Goal: Transaction & Acquisition: Purchase product/service

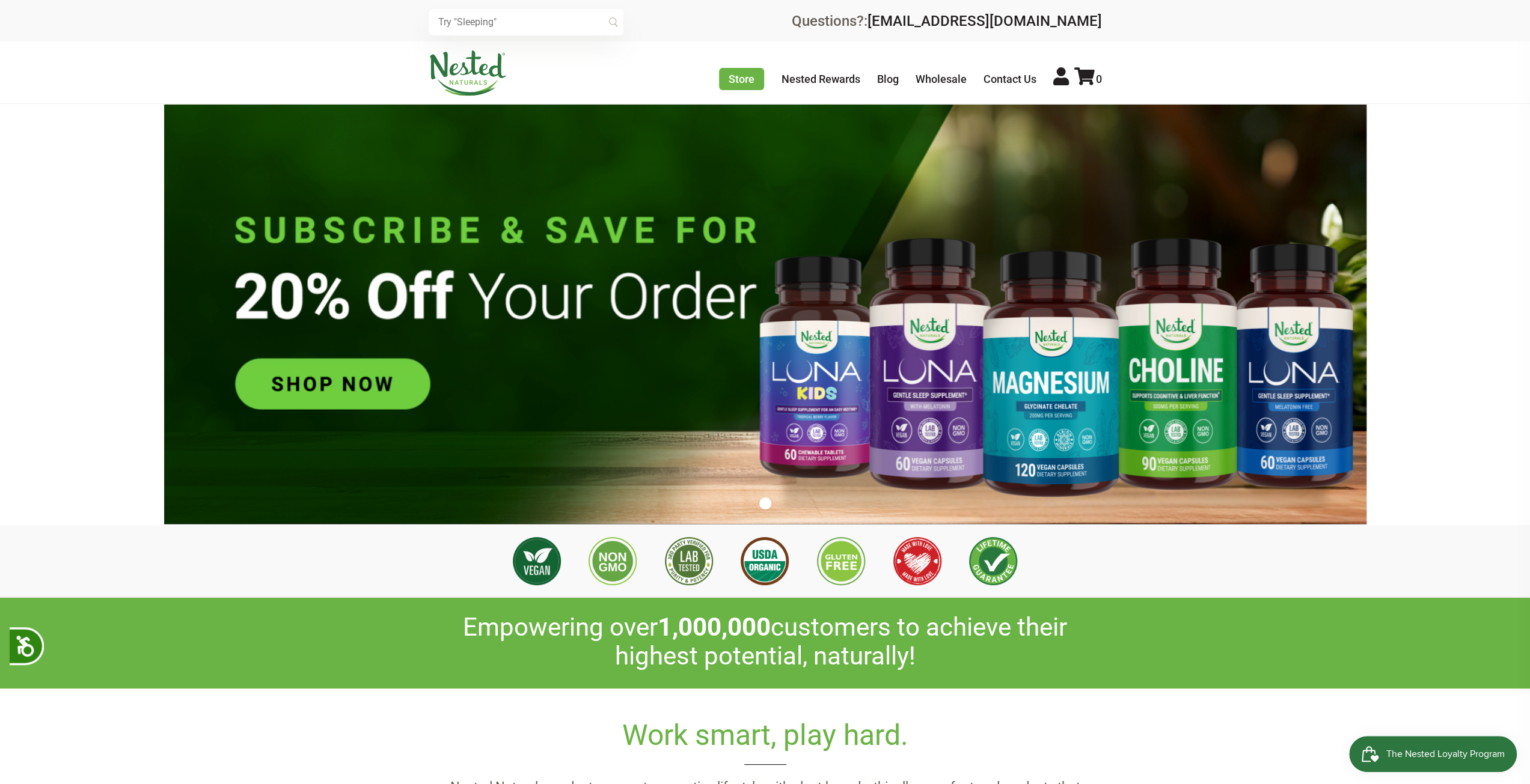
click at [365, 390] on img at bounding box center [765, 315] width 1202 height 421
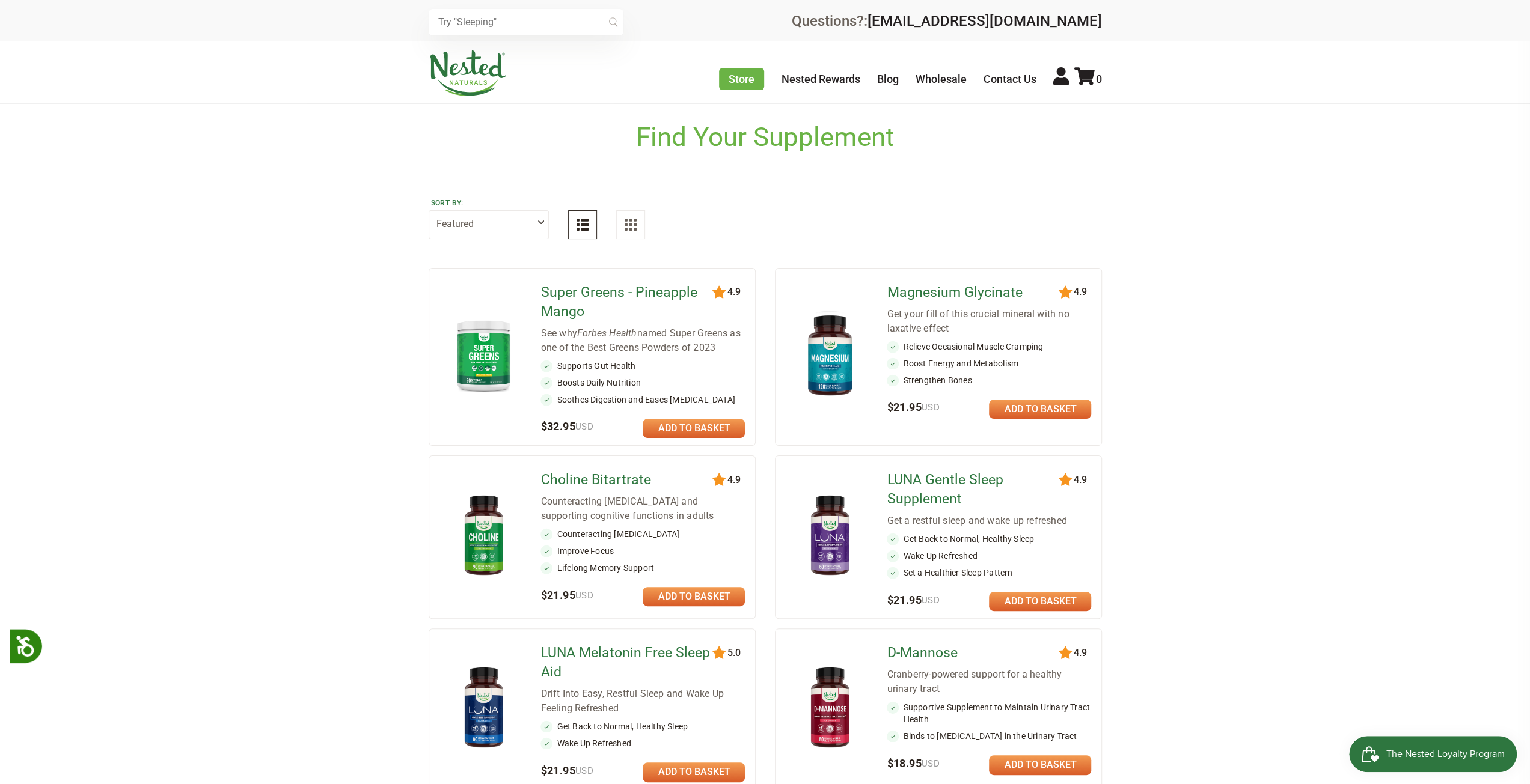
click at [829, 369] on img at bounding box center [829, 355] width 70 height 92
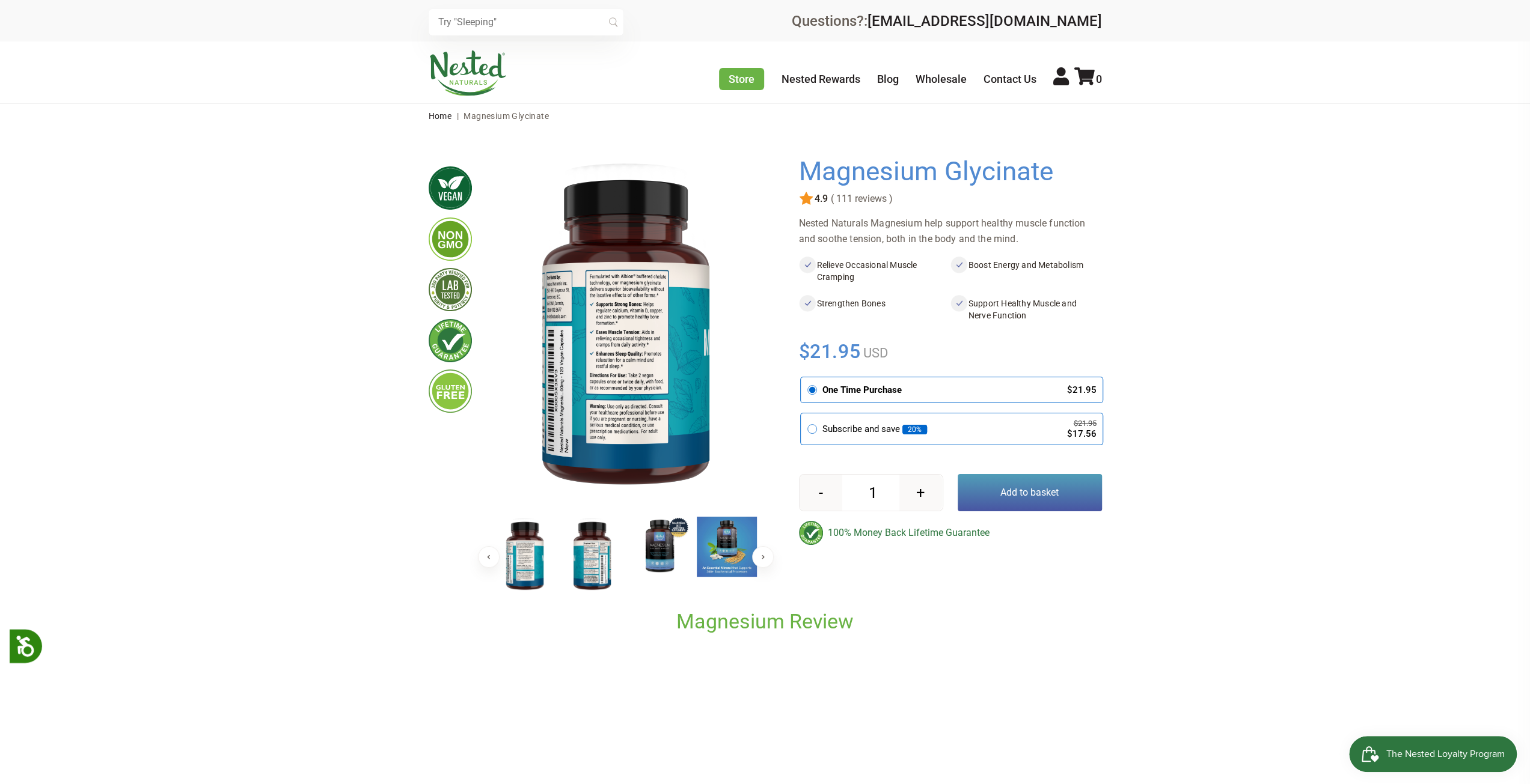
click at [597, 553] on img at bounding box center [592, 555] width 60 height 78
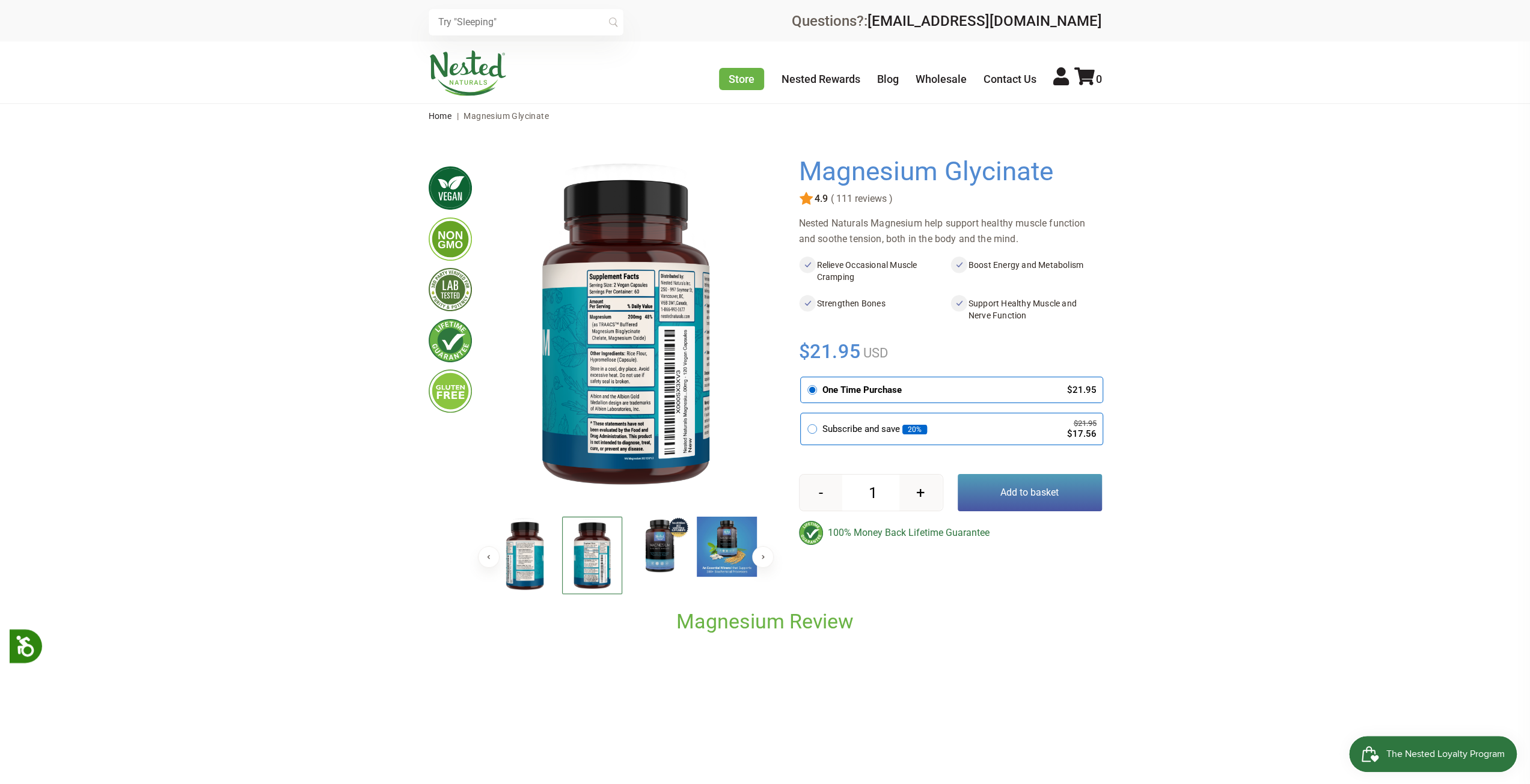
click at [533, 561] on img at bounding box center [525, 555] width 60 height 78
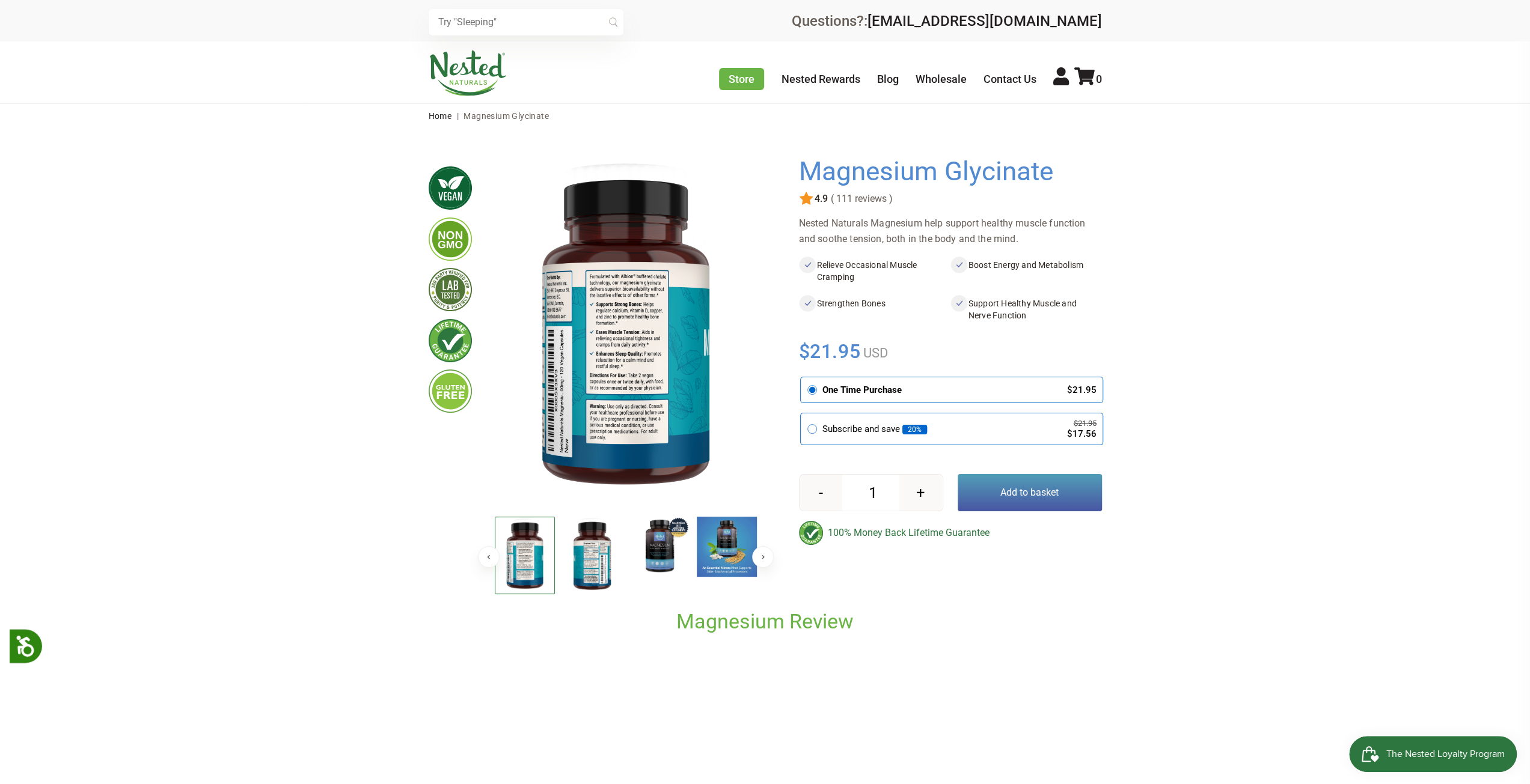
click at [591, 549] on img at bounding box center [592, 555] width 60 height 78
